Goal: Information Seeking & Learning: Compare options

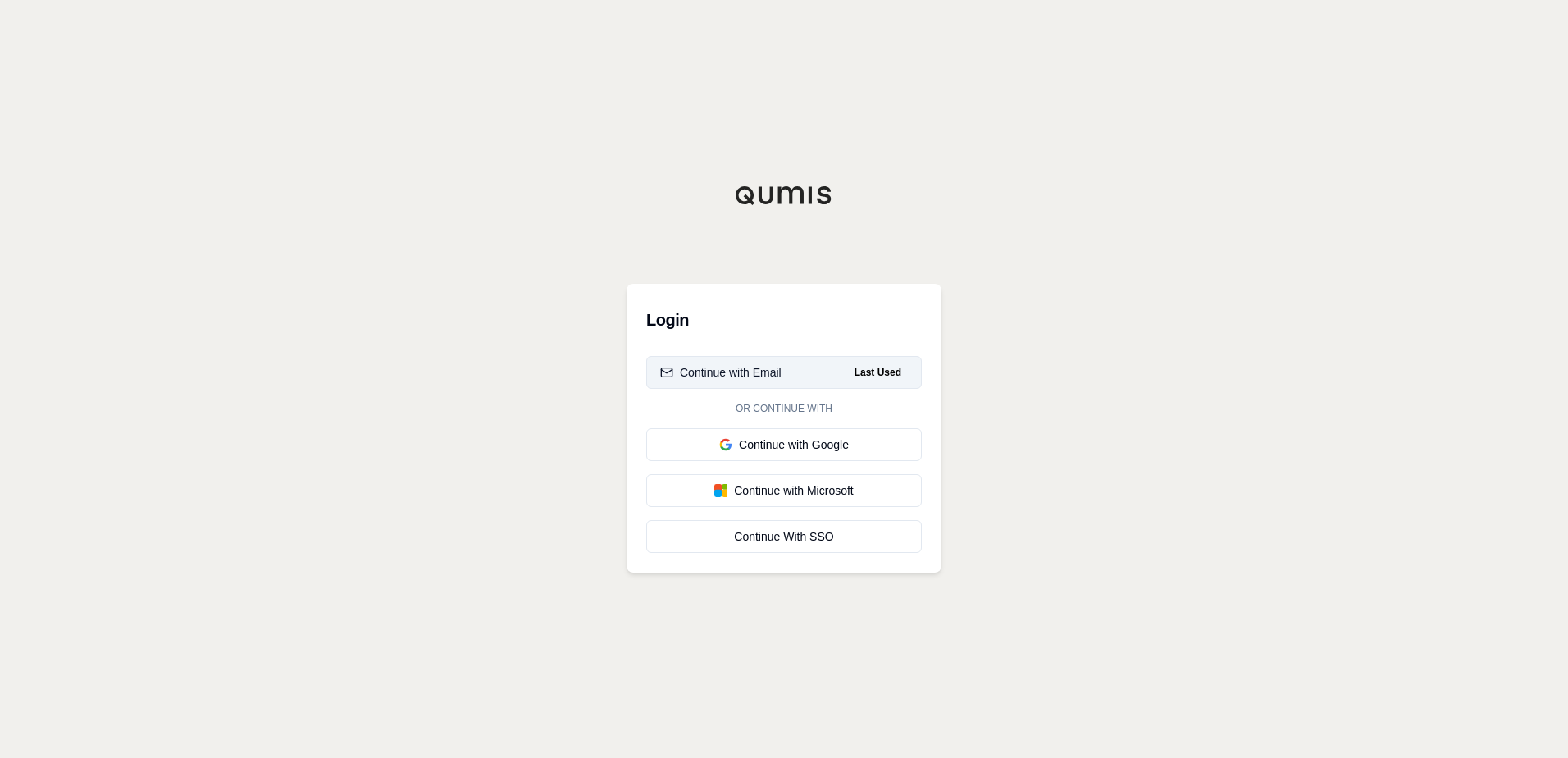
click at [765, 379] on div "Continue with Email" at bounding box center [721, 372] width 121 height 17
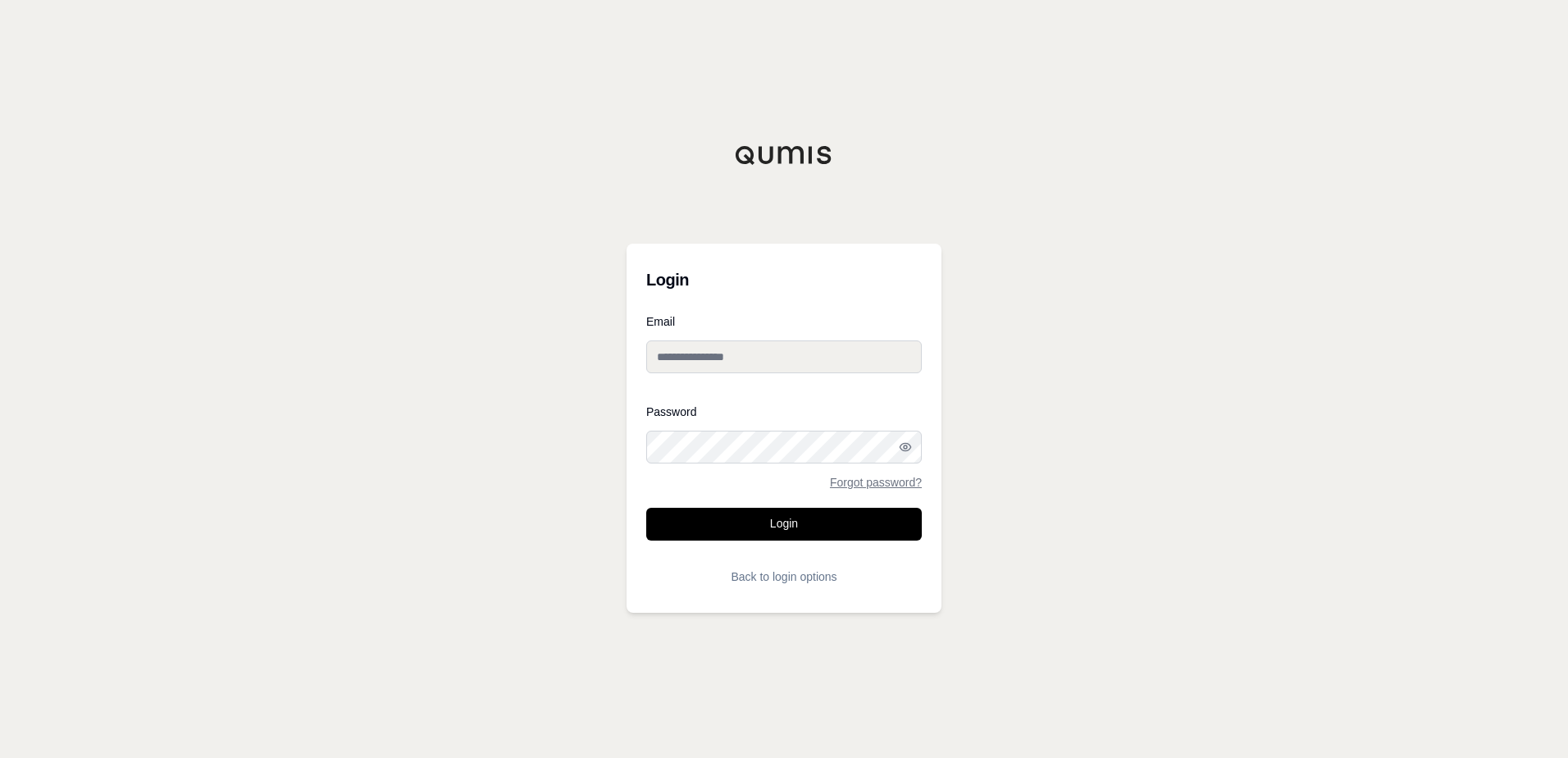
drag, startPoint x: 723, startPoint y: 342, endPoint x: 718, endPoint y: 353, distance: 12.1
click at [723, 342] on input "Email" at bounding box center [784, 357] width 276 height 33
type input "**********"
click at [646, 508] on button "Login" at bounding box center [784, 525] width 276 height 33
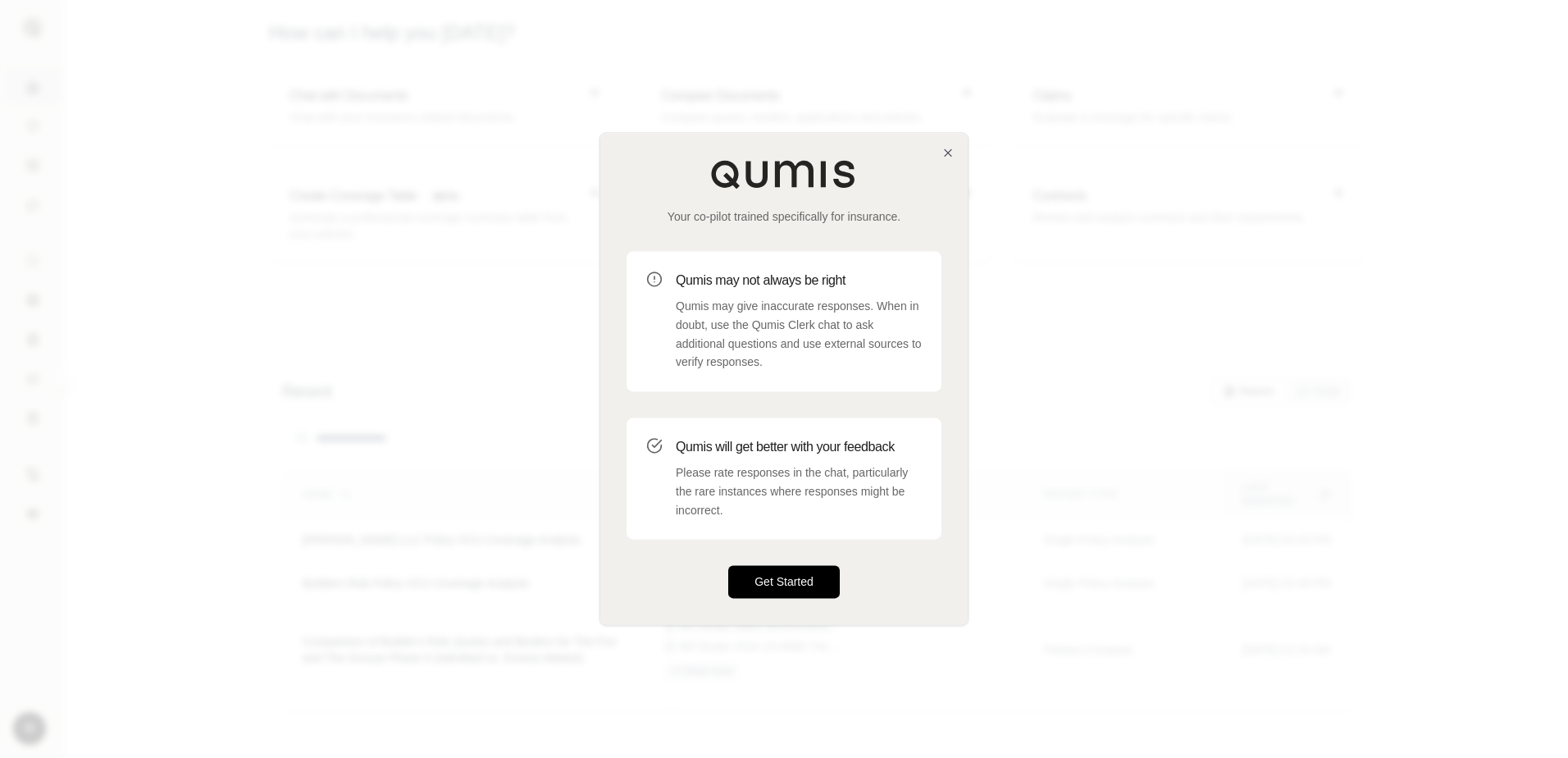
click at [753, 582] on button "Get Started" at bounding box center [784, 583] width 112 height 33
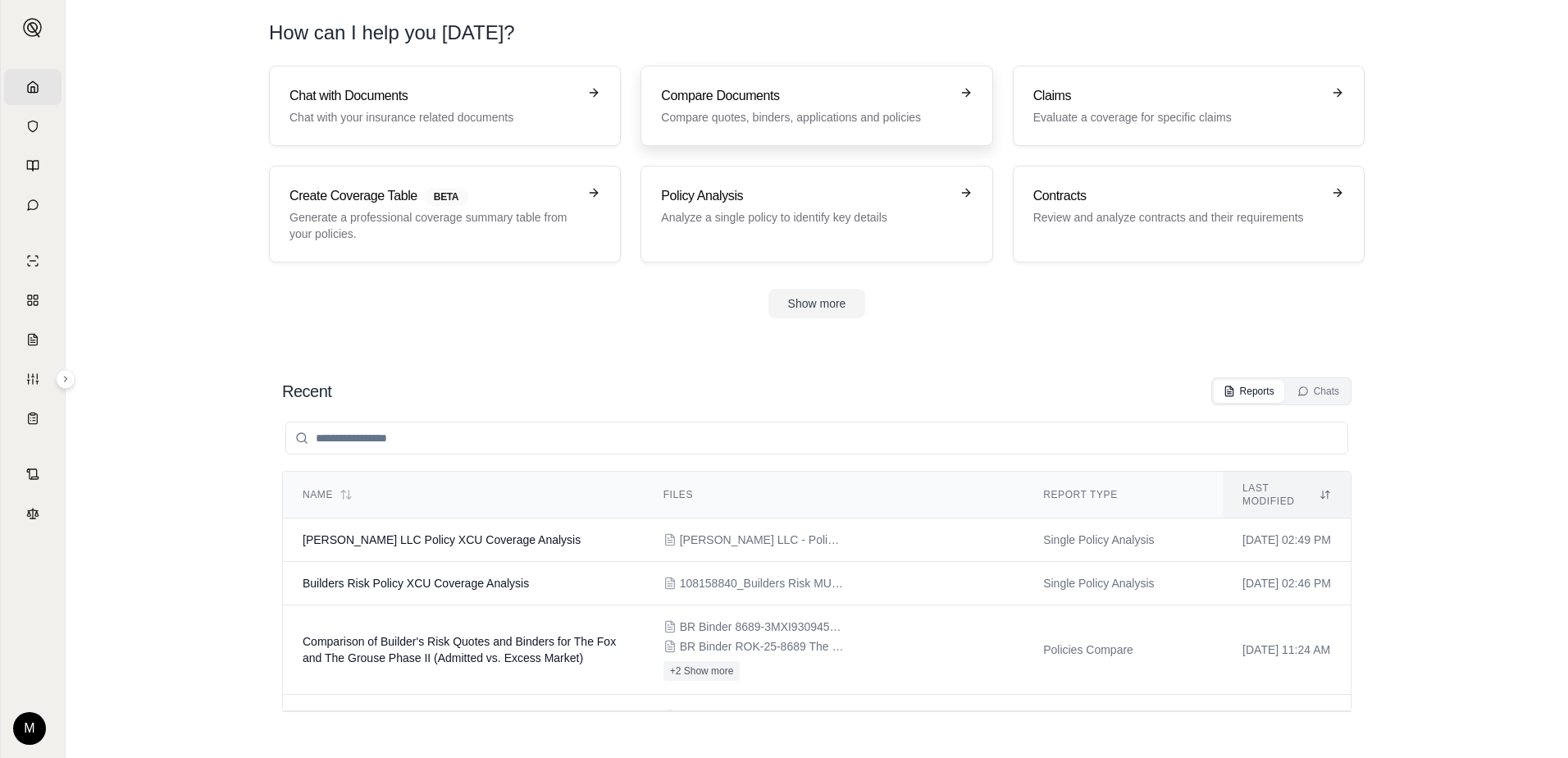
click at [817, 114] on p "Compare quotes, binders, applications and policies" at bounding box center [805, 117] width 288 height 17
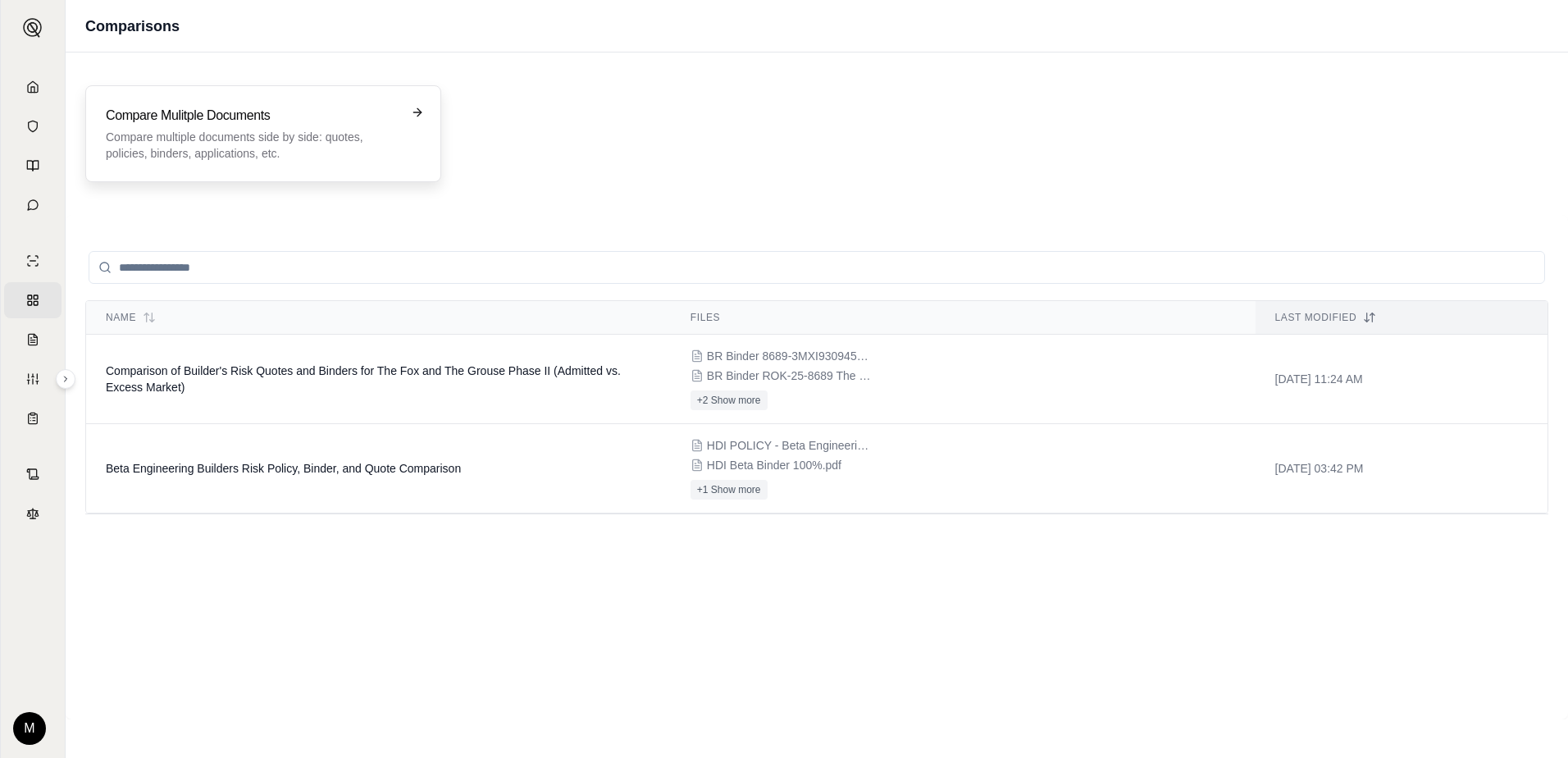
click at [274, 146] on p "Compare multiple documents side by side: quotes, policies, binders, application…" at bounding box center [252, 146] width 292 height 33
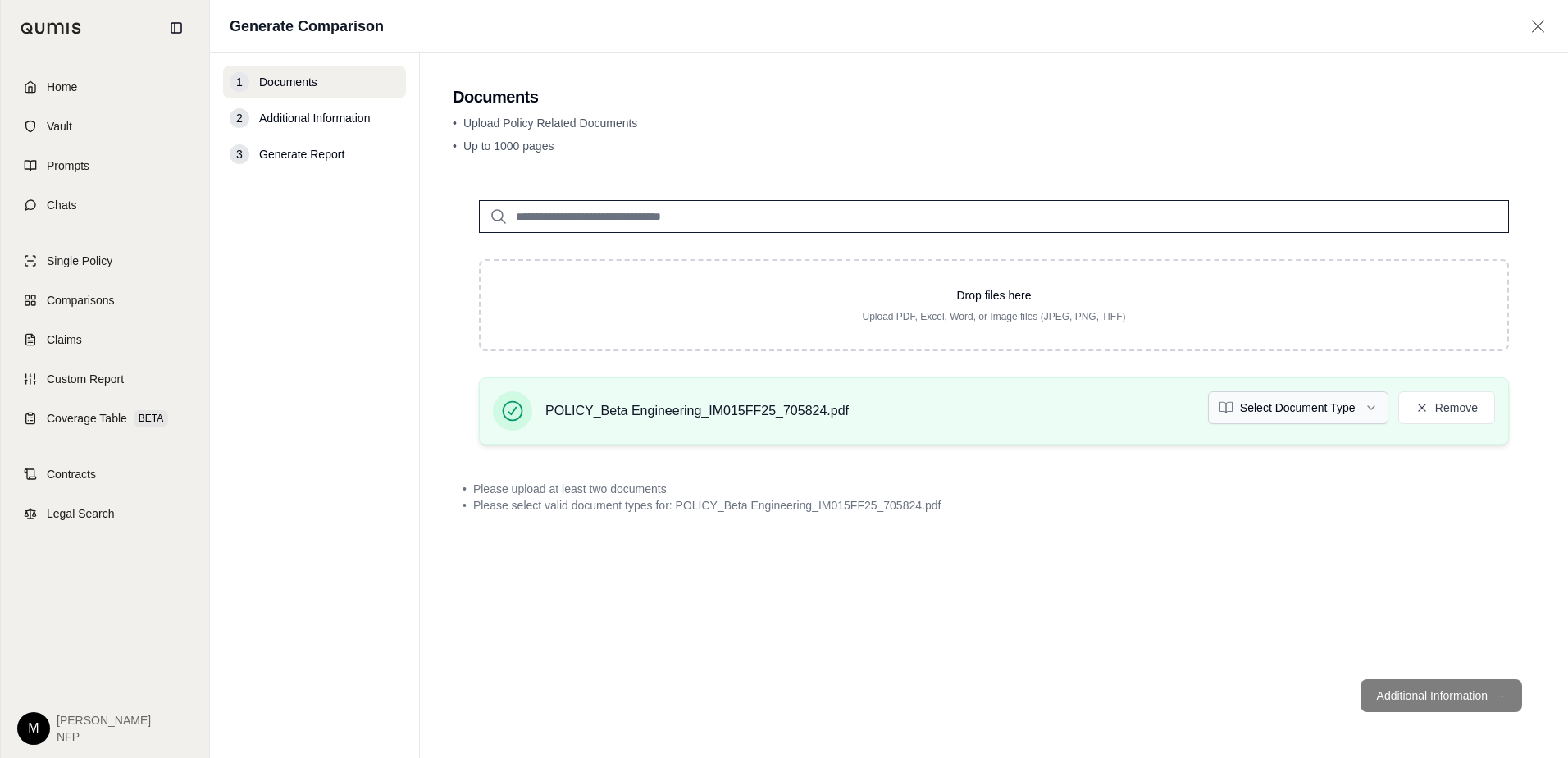
click at [1319, 417] on html "Home Vault Prompts Chats Single Policy Comparisons Claims Custom Report Coverag…" at bounding box center [784, 379] width 1568 height 758
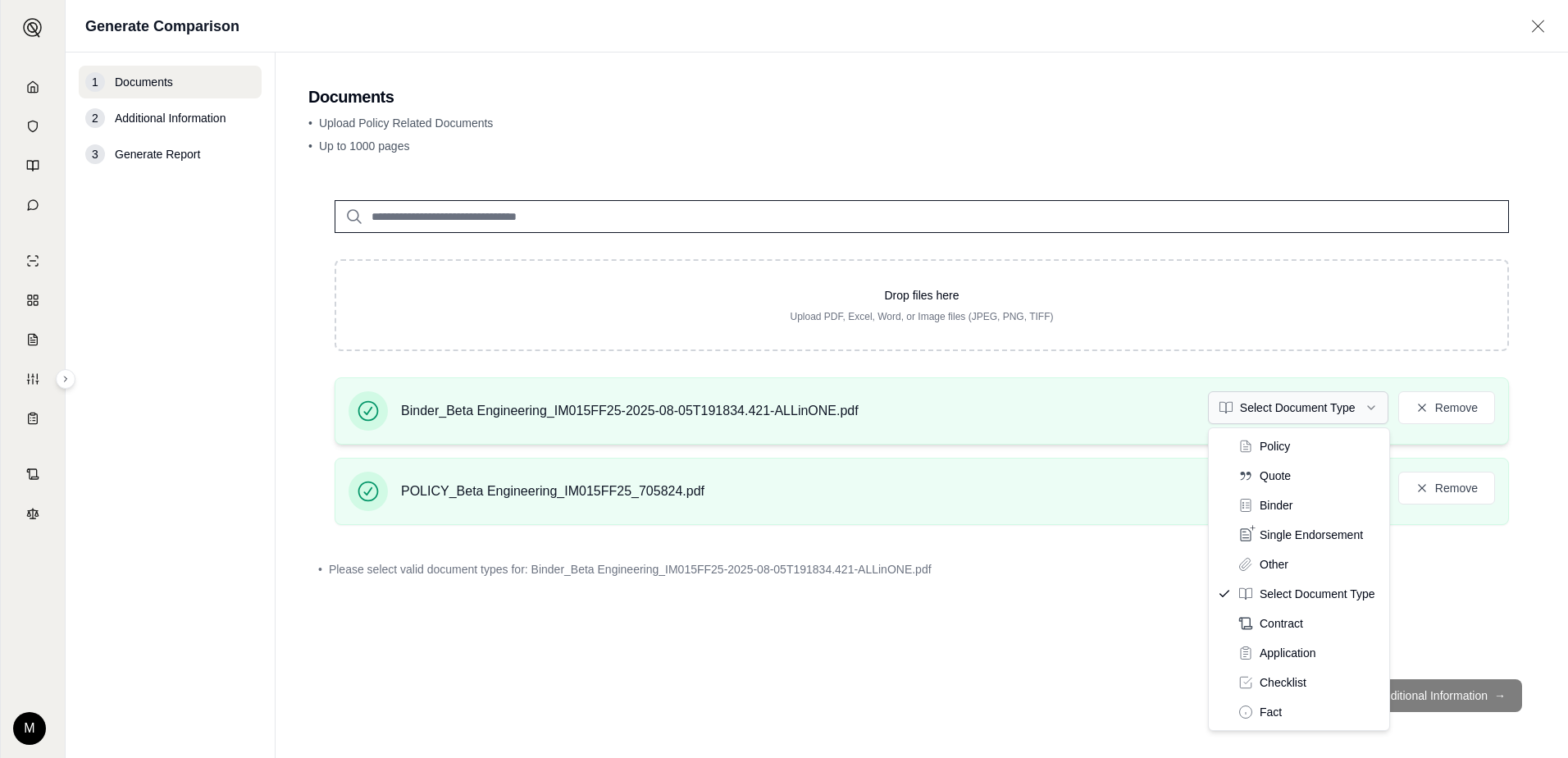
click at [1343, 418] on html "Home Vault Prompts Chats Single Policy Comparisons Claims Custom Report Coverag…" at bounding box center [784, 379] width 1568 height 758
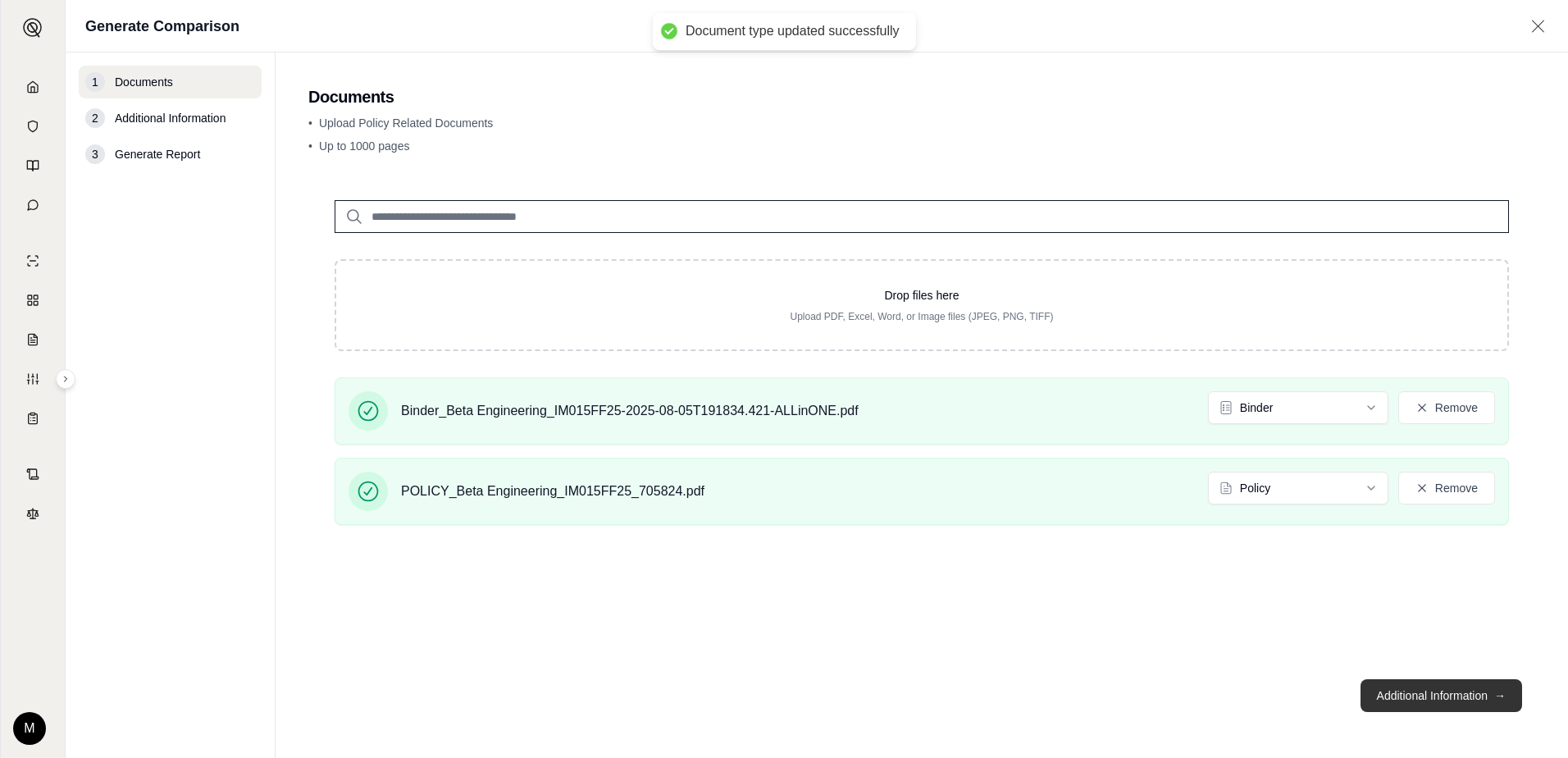
click at [1424, 700] on button "Additional Information →" at bounding box center [1441, 696] width 161 height 33
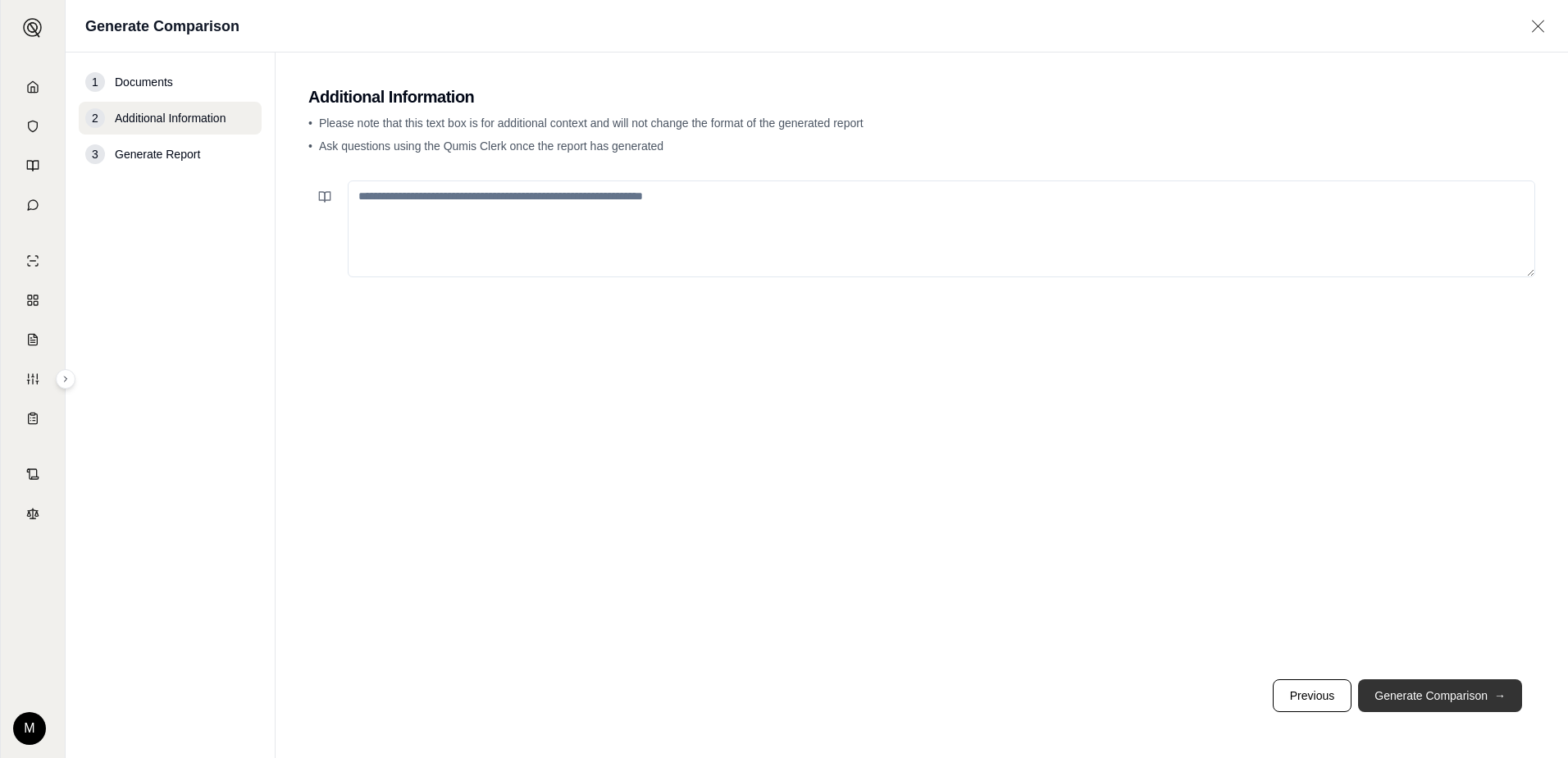
click at [1413, 687] on button "Generate Comparison →" at bounding box center [1441, 696] width 164 height 33
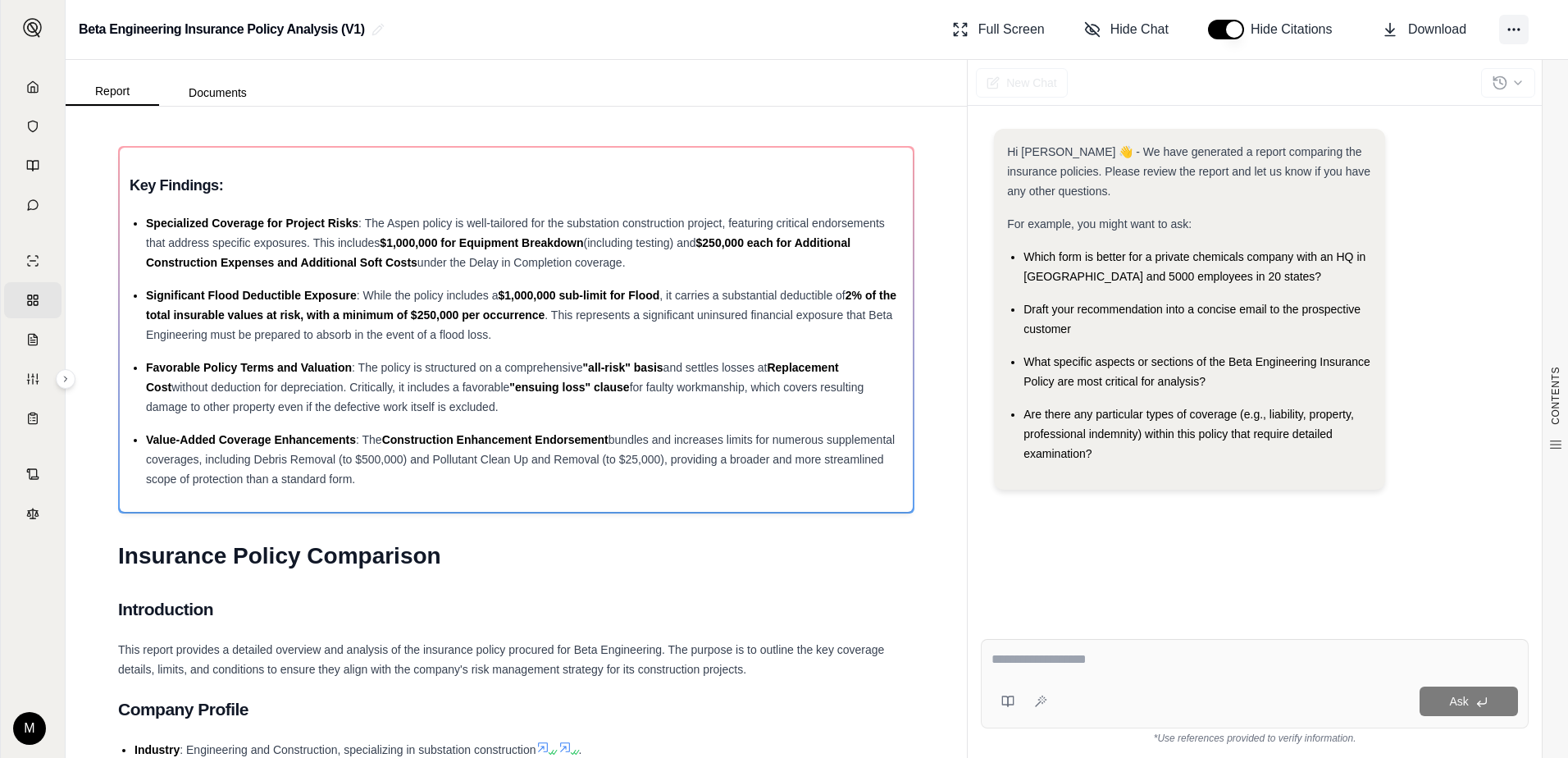
click at [1511, 29] on icon at bounding box center [1514, 29] width 17 height 17
click at [1453, 282] on div "Hi [PERSON_NAME] 👋 - We have generated a report comparing the insurance policie…" at bounding box center [1255, 316] width 522 height 374
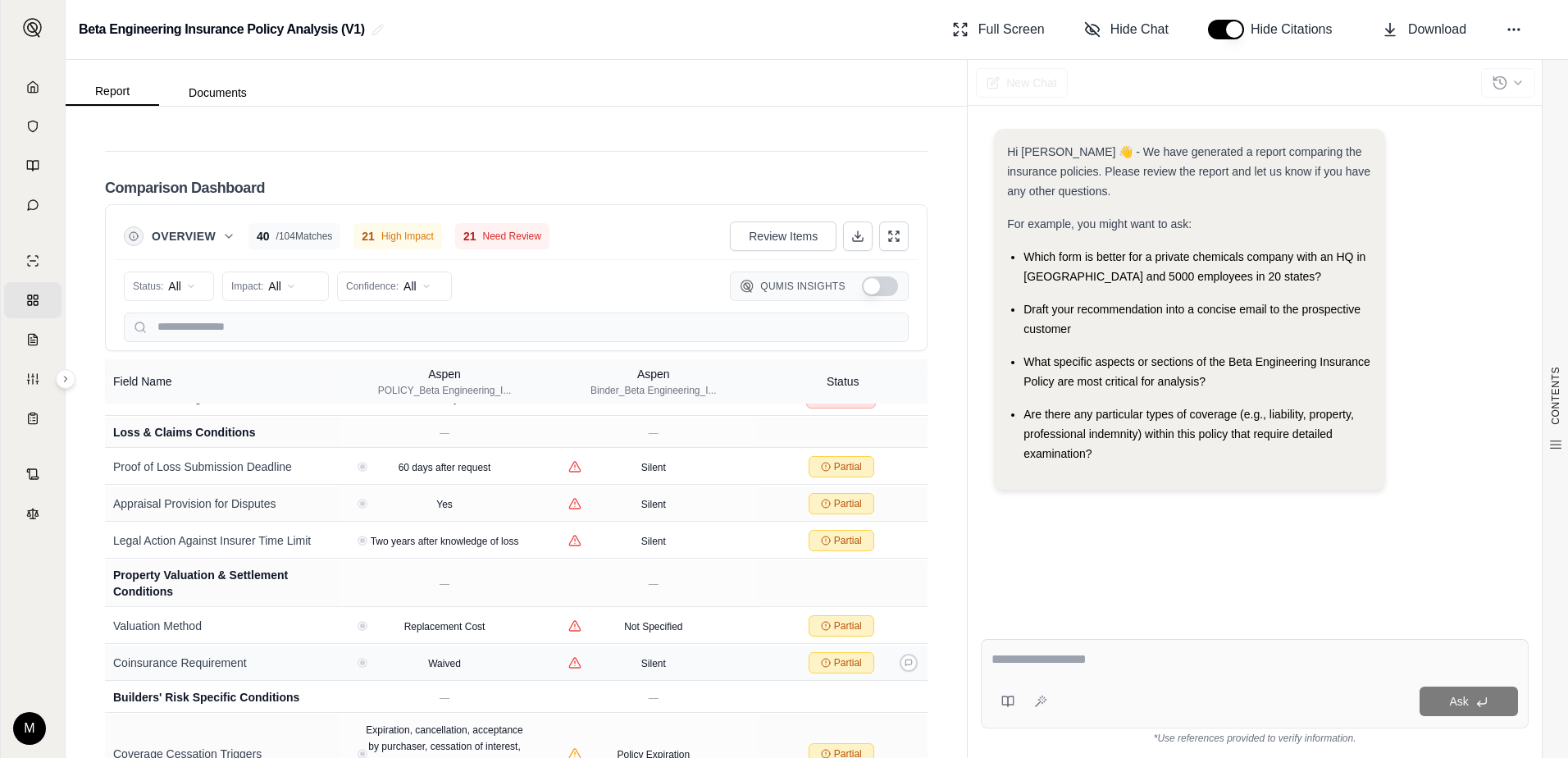
scroll to position [3601, 0]
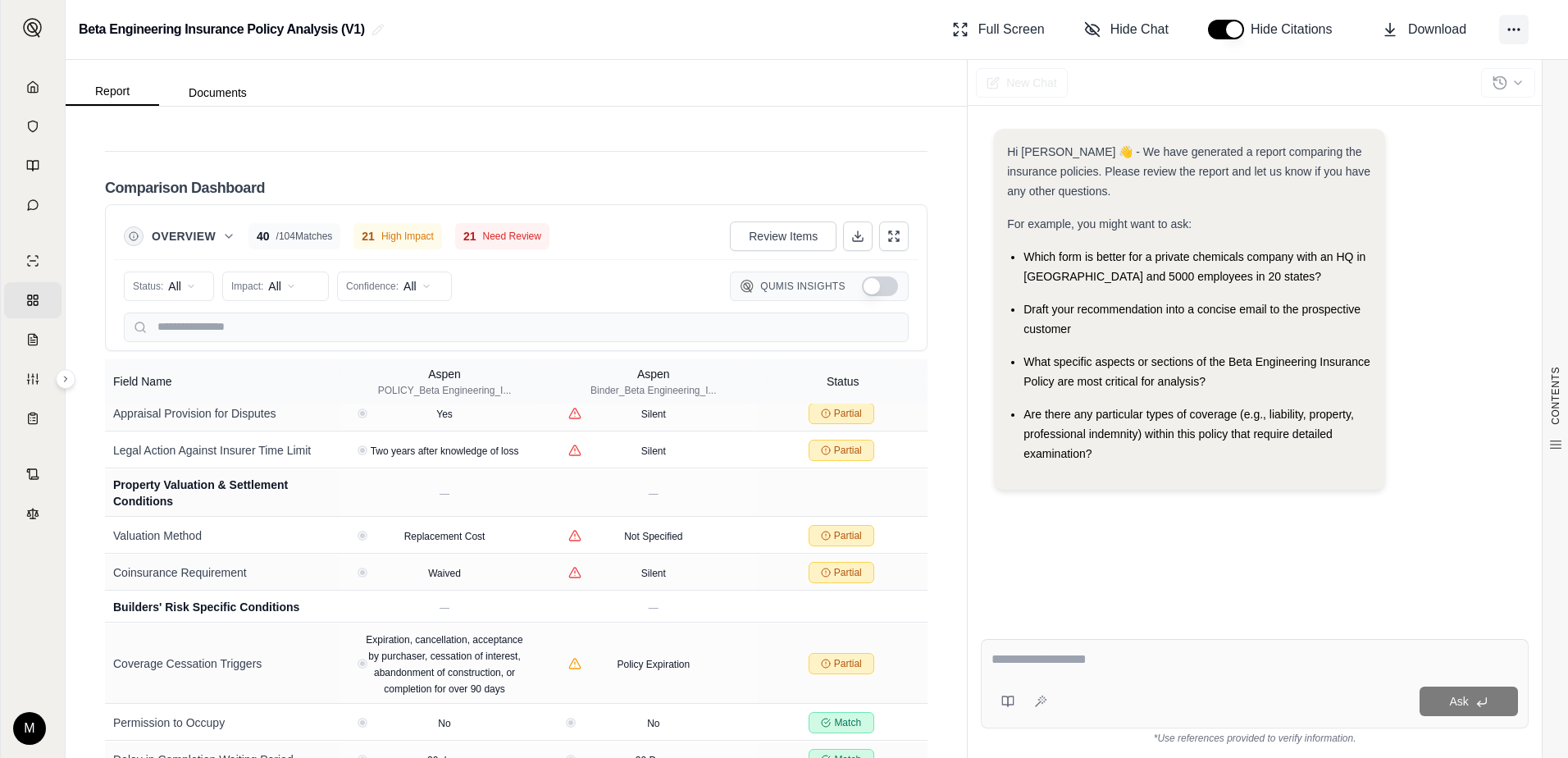
click at [1526, 31] on button at bounding box center [1514, 29] width 29 height 29
click at [1490, 331] on div "Hi [PERSON_NAME] 👋 - We have generated a report comparing the insurance policie…" at bounding box center [1255, 316] width 522 height 374
click at [855, 221] on button at bounding box center [858, 236] width 29 height 29
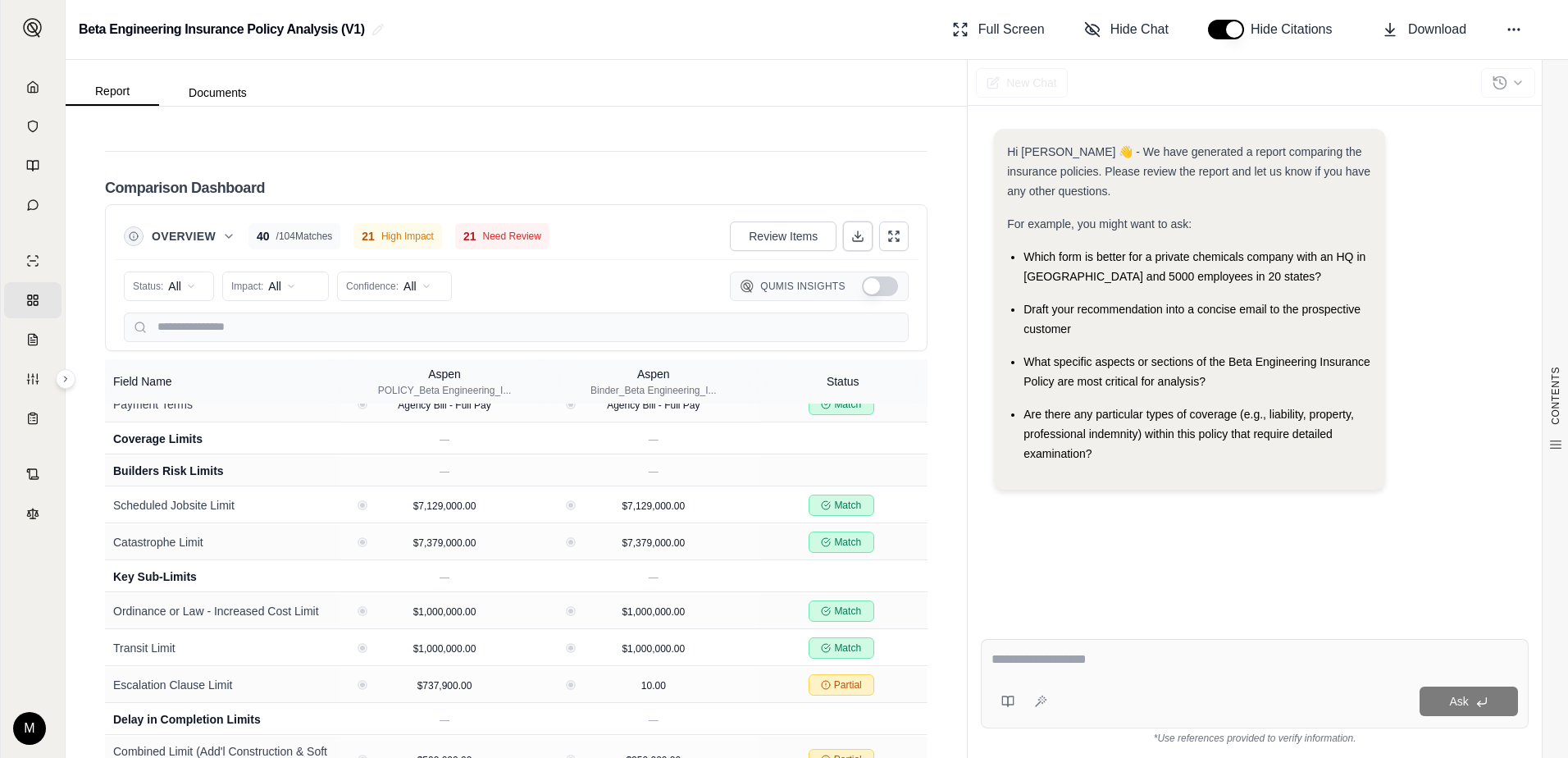
scroll to position [483, 0]
